Goal: Task Accomplishment & Management: Manage account settings

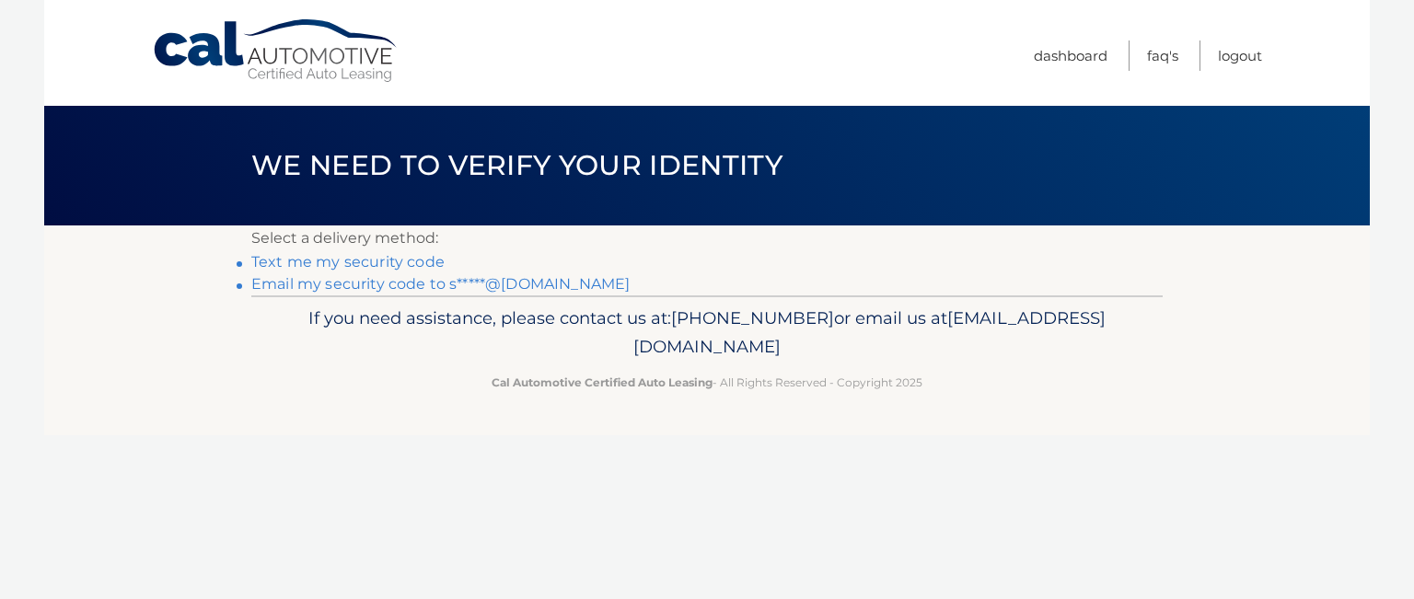
click at [403, 289] on link "Email my security code to s*****@yahoo.com" at bounding box center [440, 283] width 378 height 17
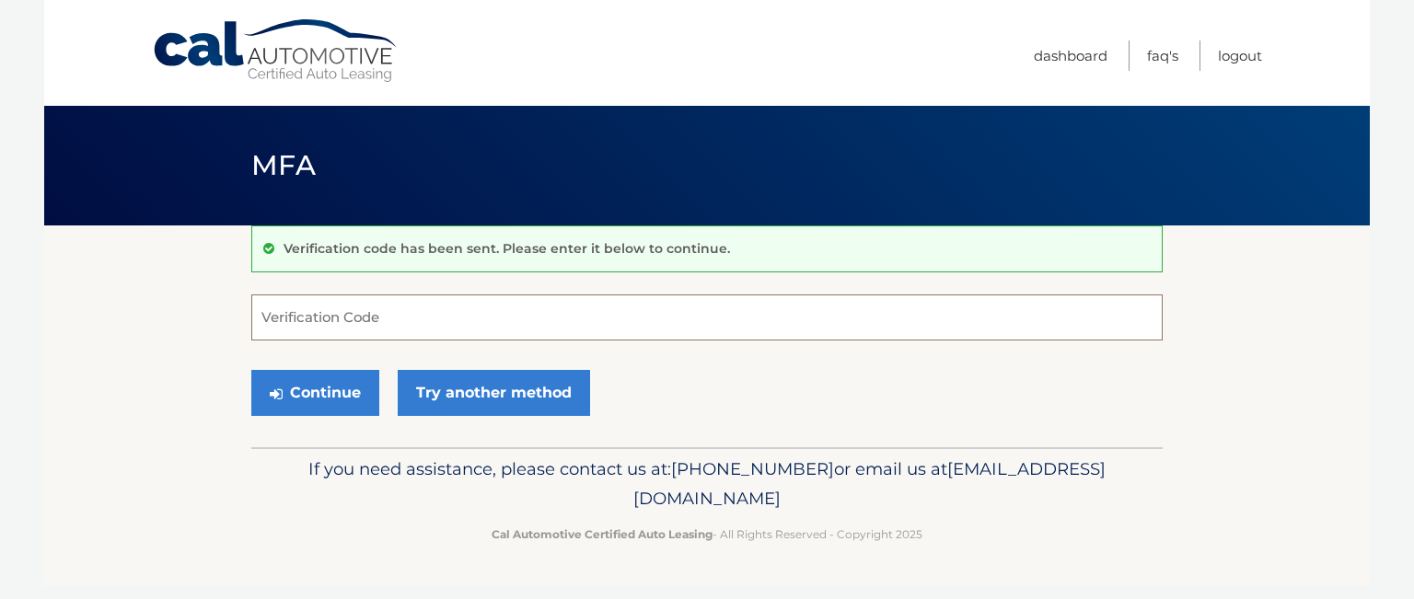
click at [818, 323] on input "Verification Code" at bounding box center [707, 318] width 912 height 46
paste input "011012"
click at [251, 370] on button "Continue" at bounding box center [315, 393] width 128 height 46
click at [389, 323] on input "011012" at bounding box center [707, 318] width 912 height 46
type input "011012"
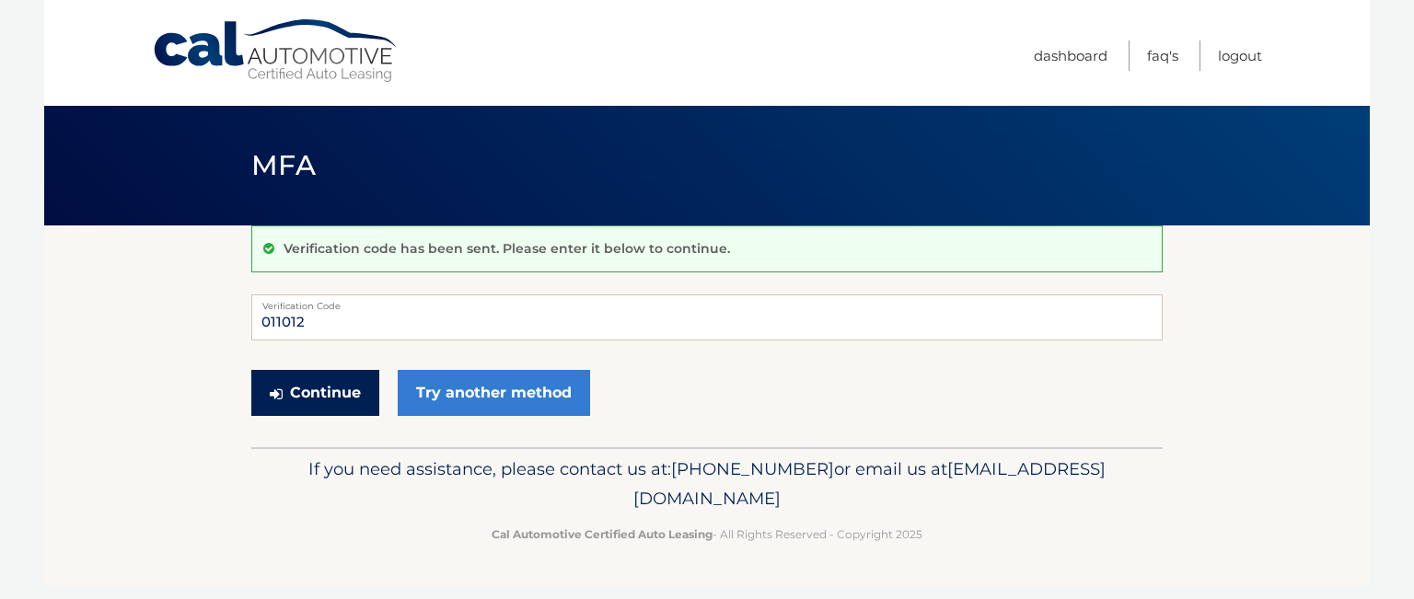
click at [313, 401] on button "Continue" at bounding box center [315, 393] width 128 height 46
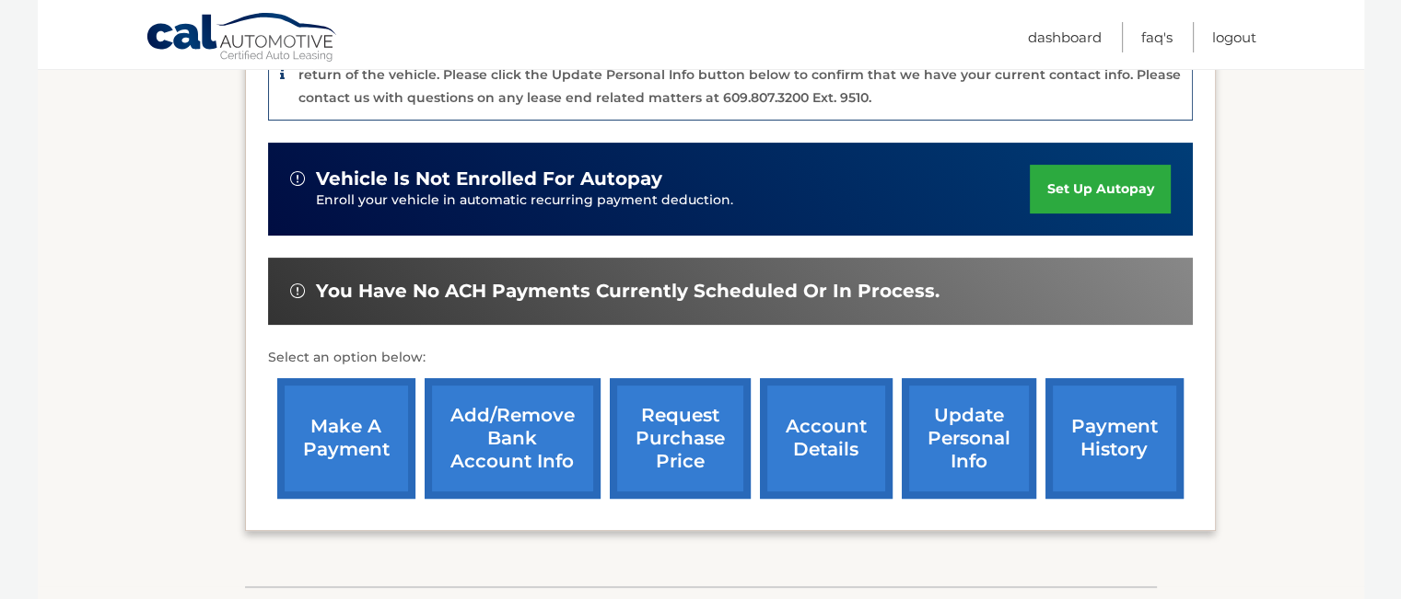
scroll to position [552, 0]
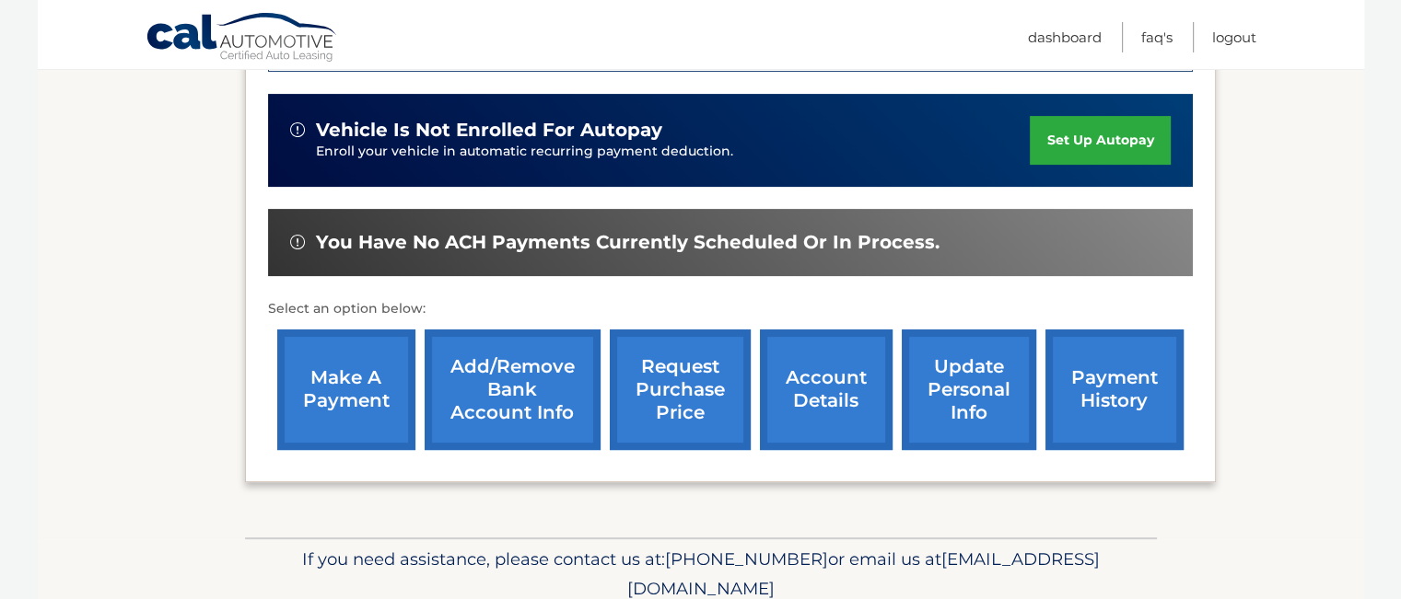
click at [335, 378] on link "make a payment" at bounding box center [346, 390] width 138 height 121
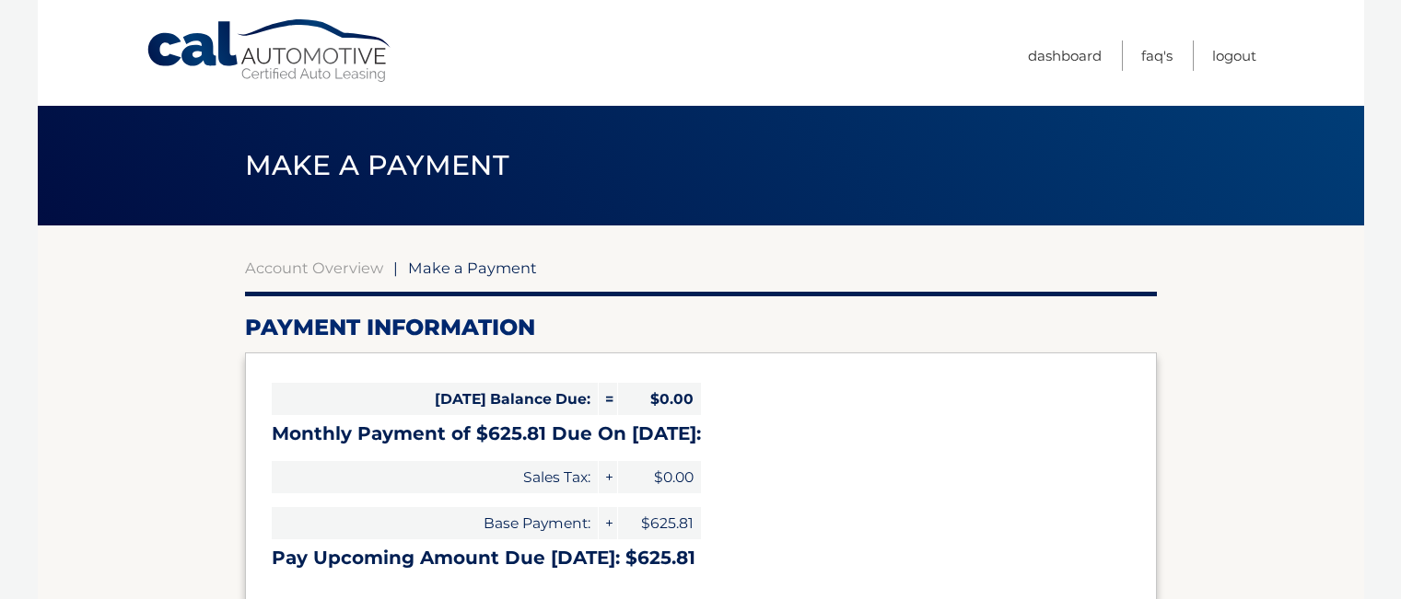
select select "ODFiOTU4OWQtZGQwMi00OGZiLTgzM2UtNmE4YTkyYWY5MGU3"
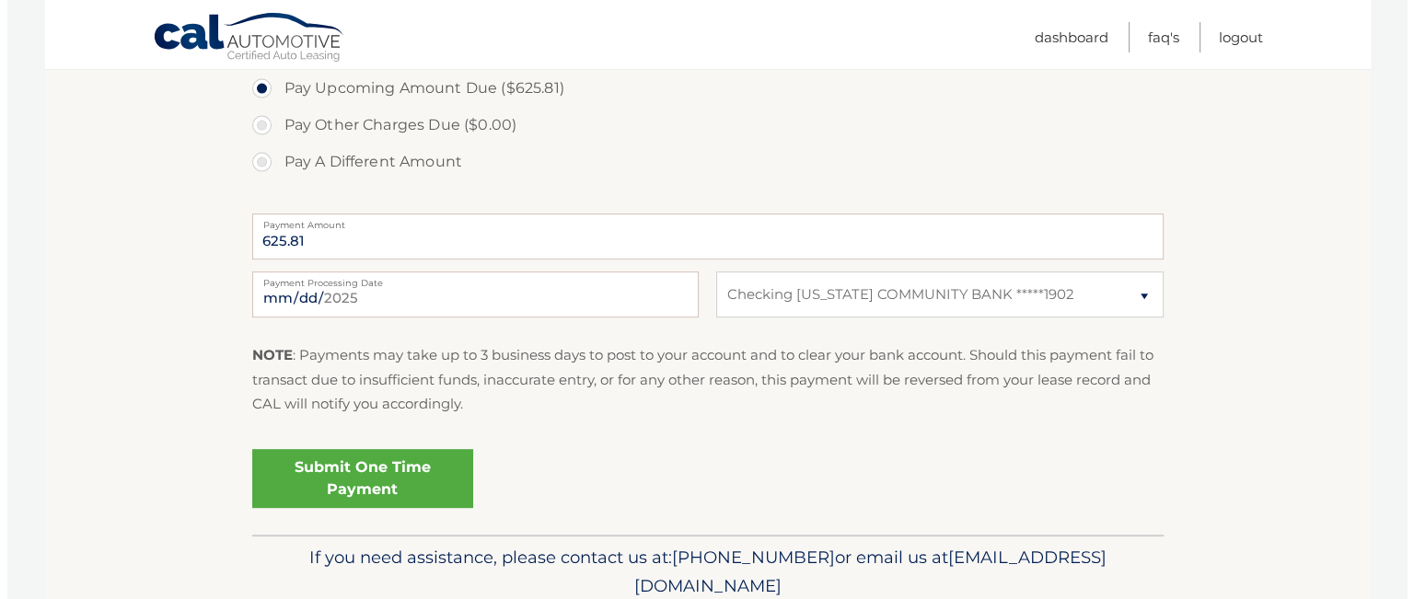
scroll to position [645, 0]
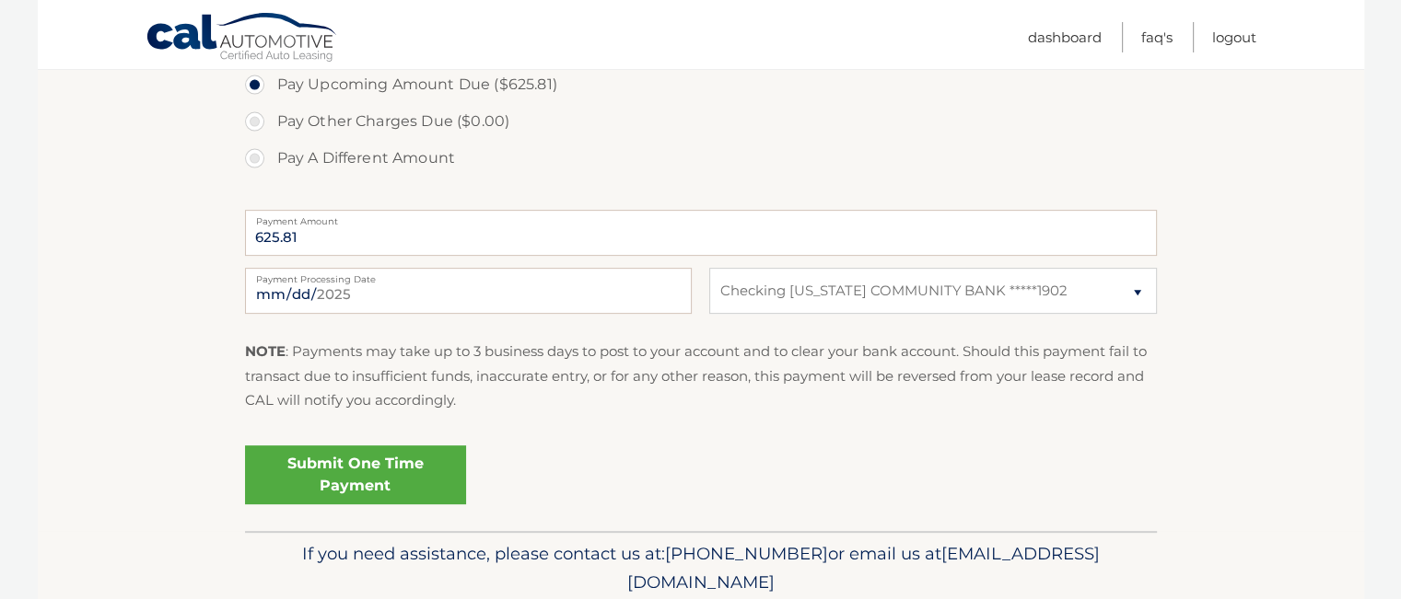
click at [357, 478] on link "Submit One Time Payment" at bounding box center [355, 475] width 221 height 59
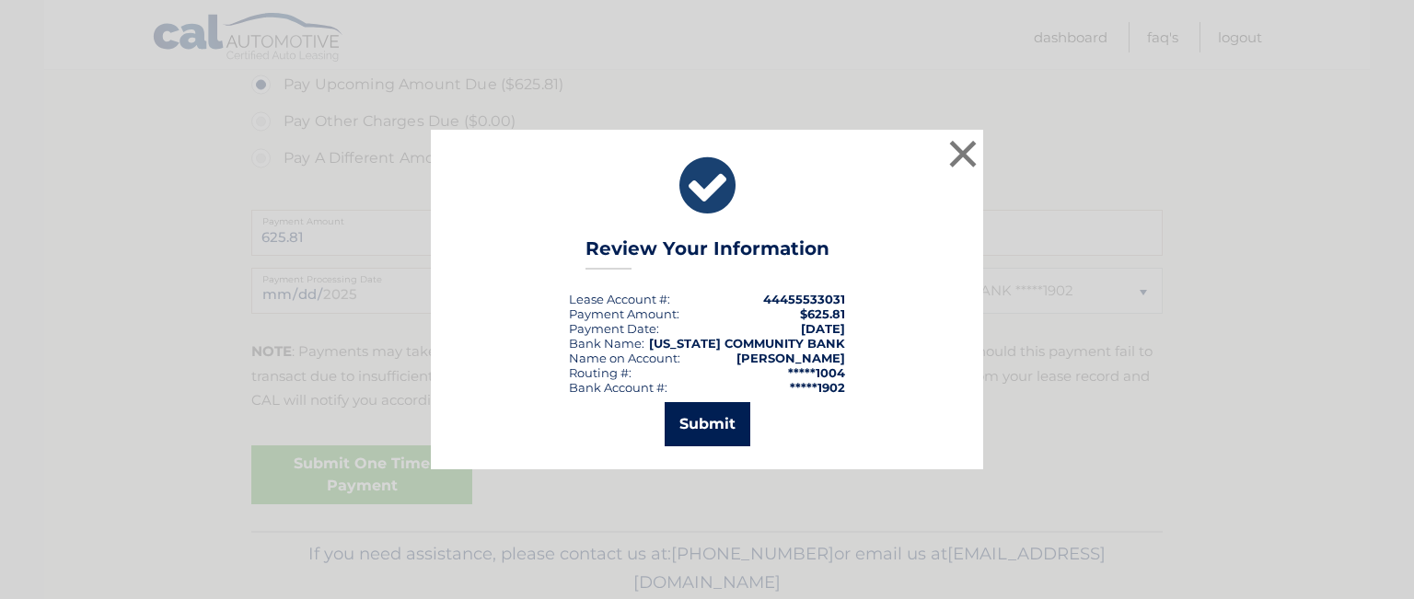
click at [711, 418] on button "Submit" at bounding box center [708, 424] width 86 height 44
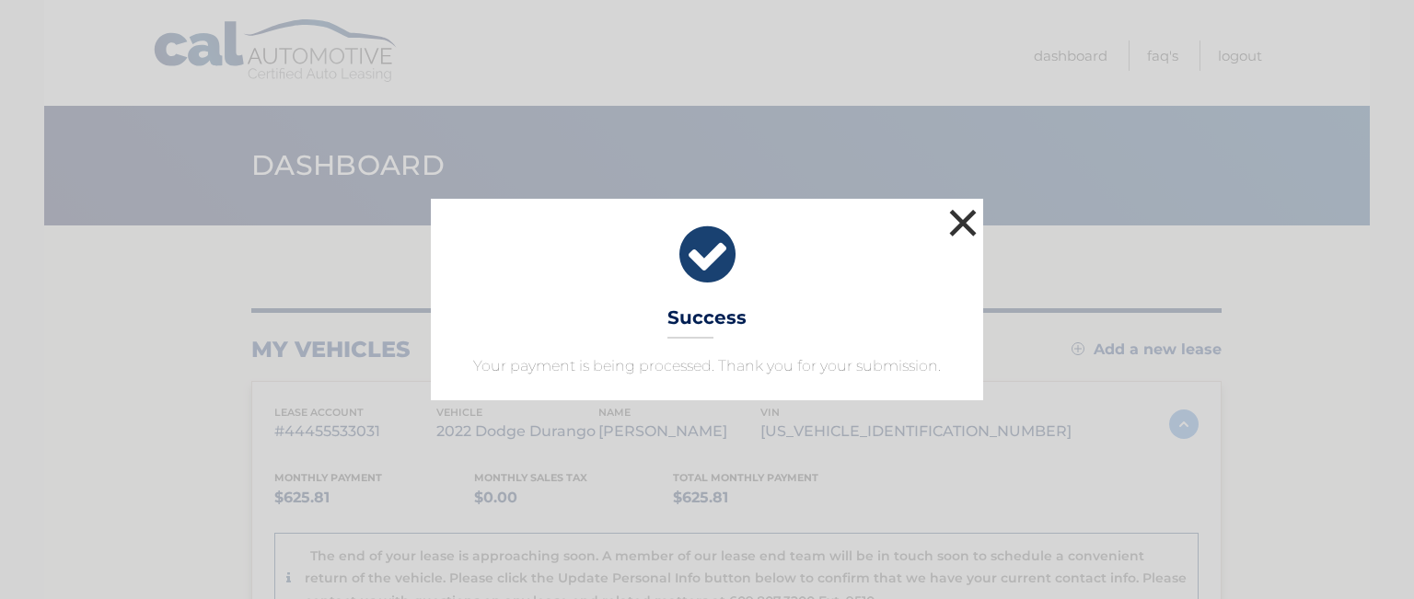
click at [955, 220] on button "×" at bounding box center [963, 222] width 37 height 37
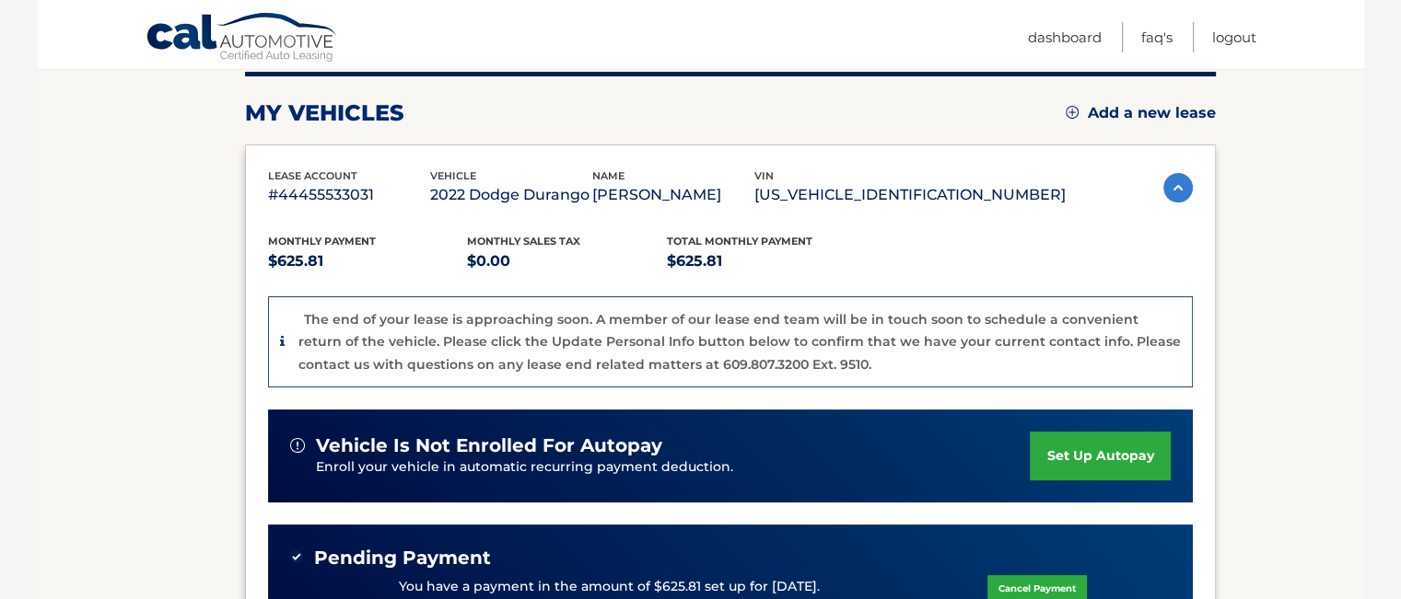
scroll to position [276, 0]
